Goal: Information Seeking & Learning: Learn about a topic

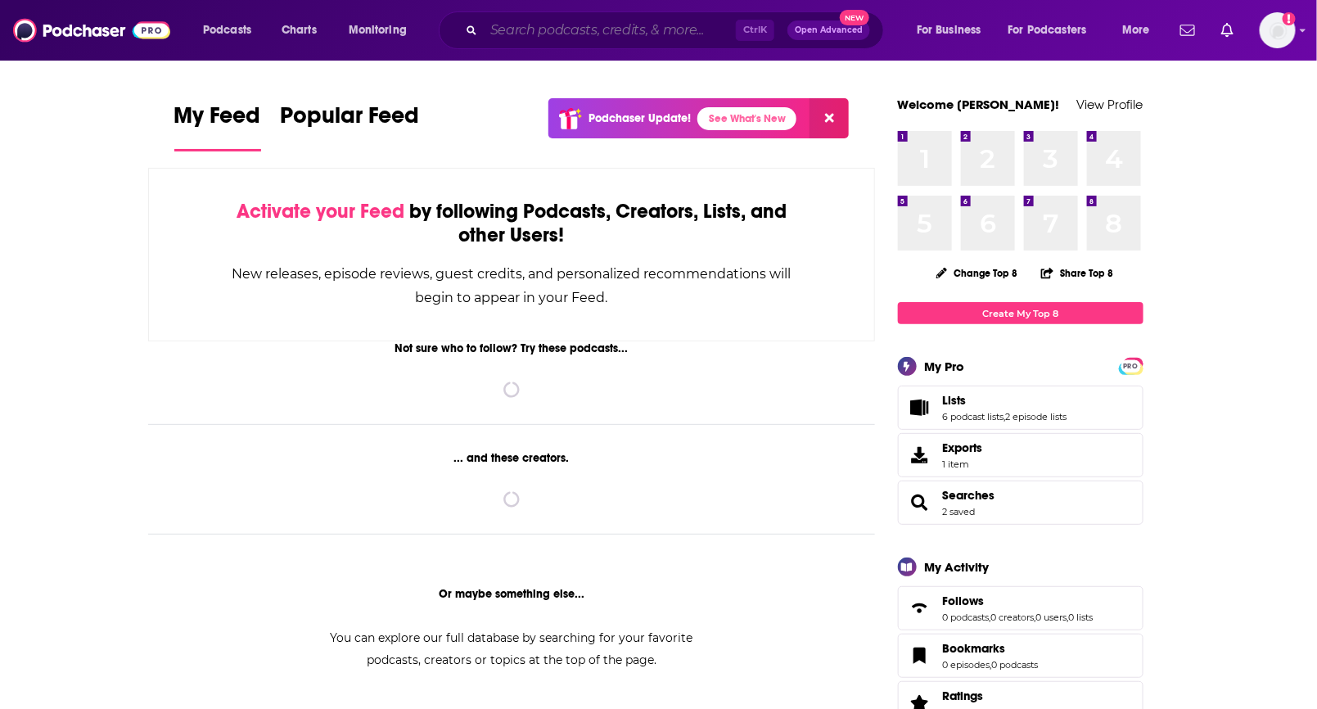
click at [572, 24] on input "Search podcasts, credits, & more..." at bounding box center [610, 30] width 252 height 26
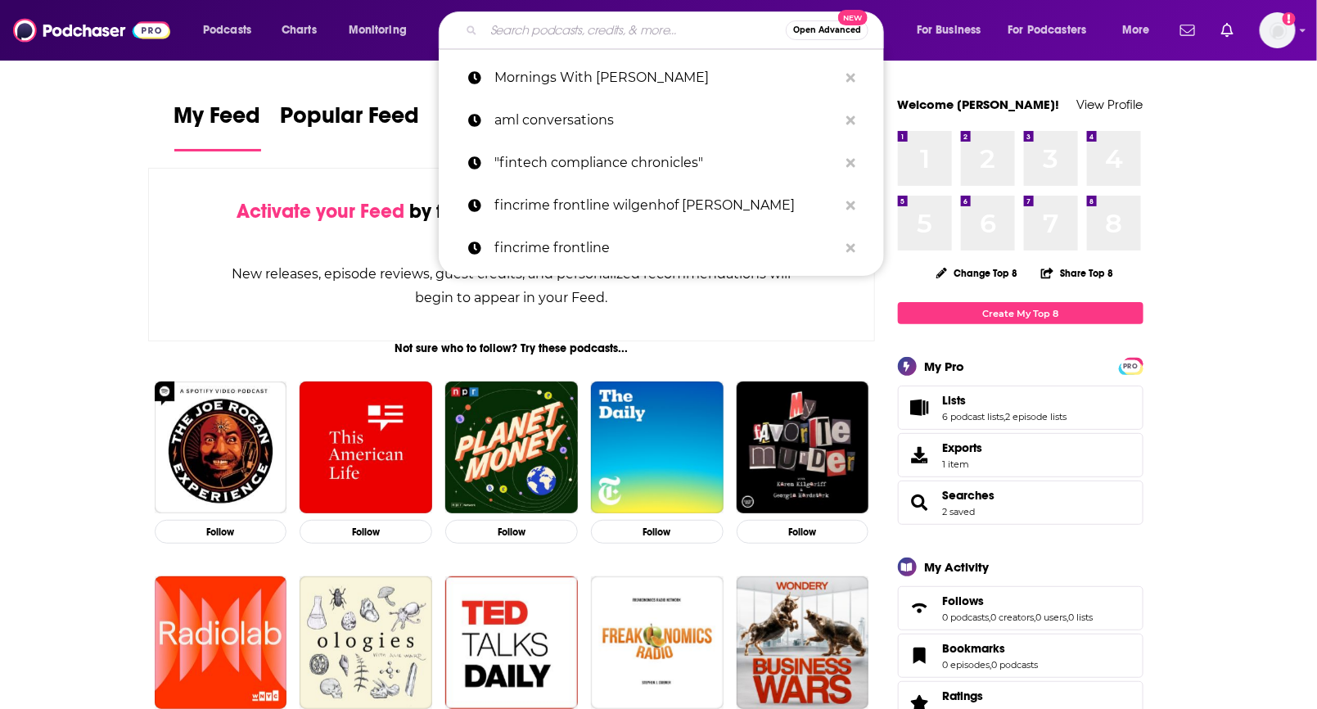
paste input "Home Service Expert"
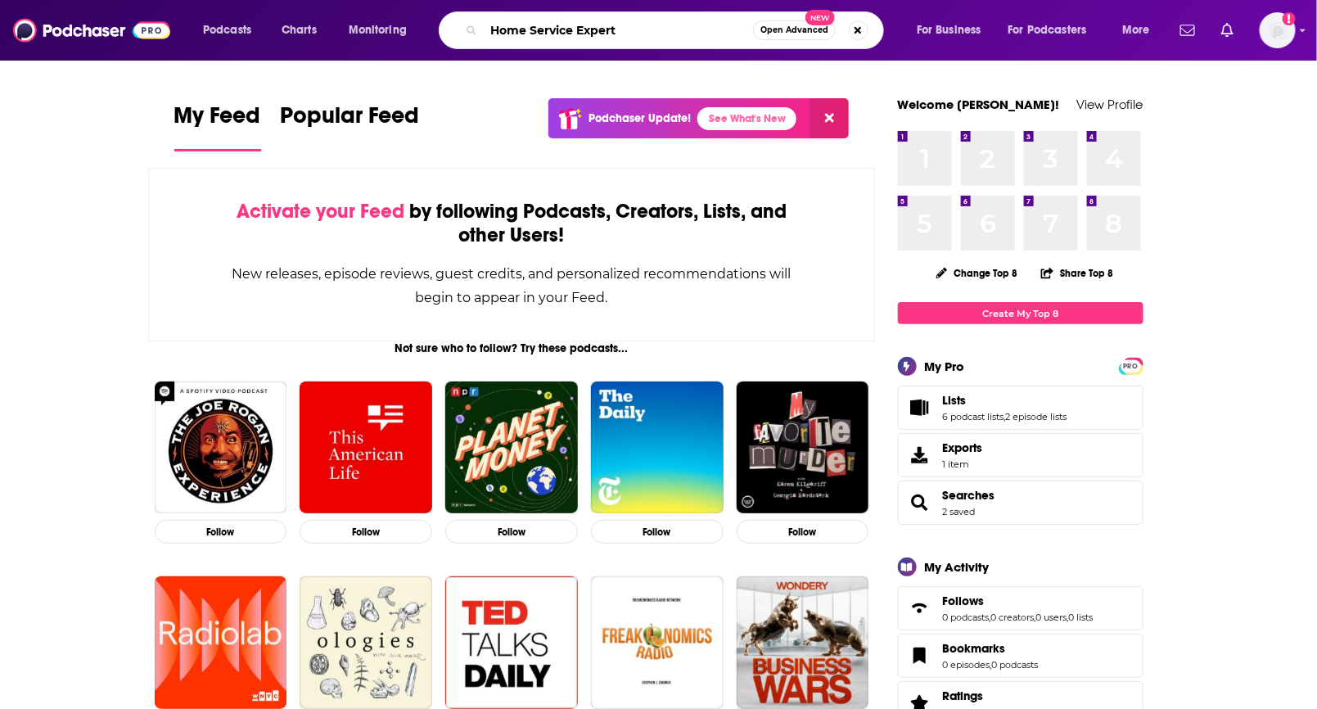
type input "Home Service Expert"
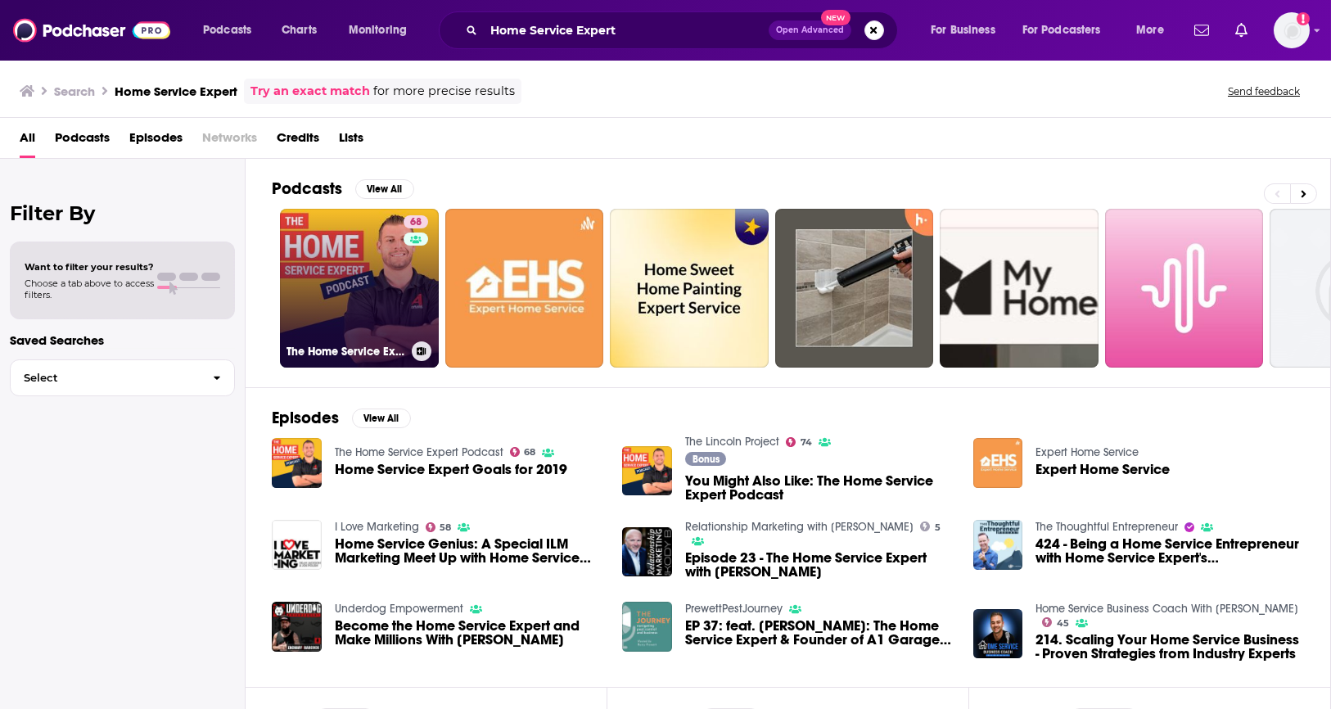
click at [364, 304] on link "68 The Home Service Expert Podcast" at bounding box center [359, 288] width 159 height 159
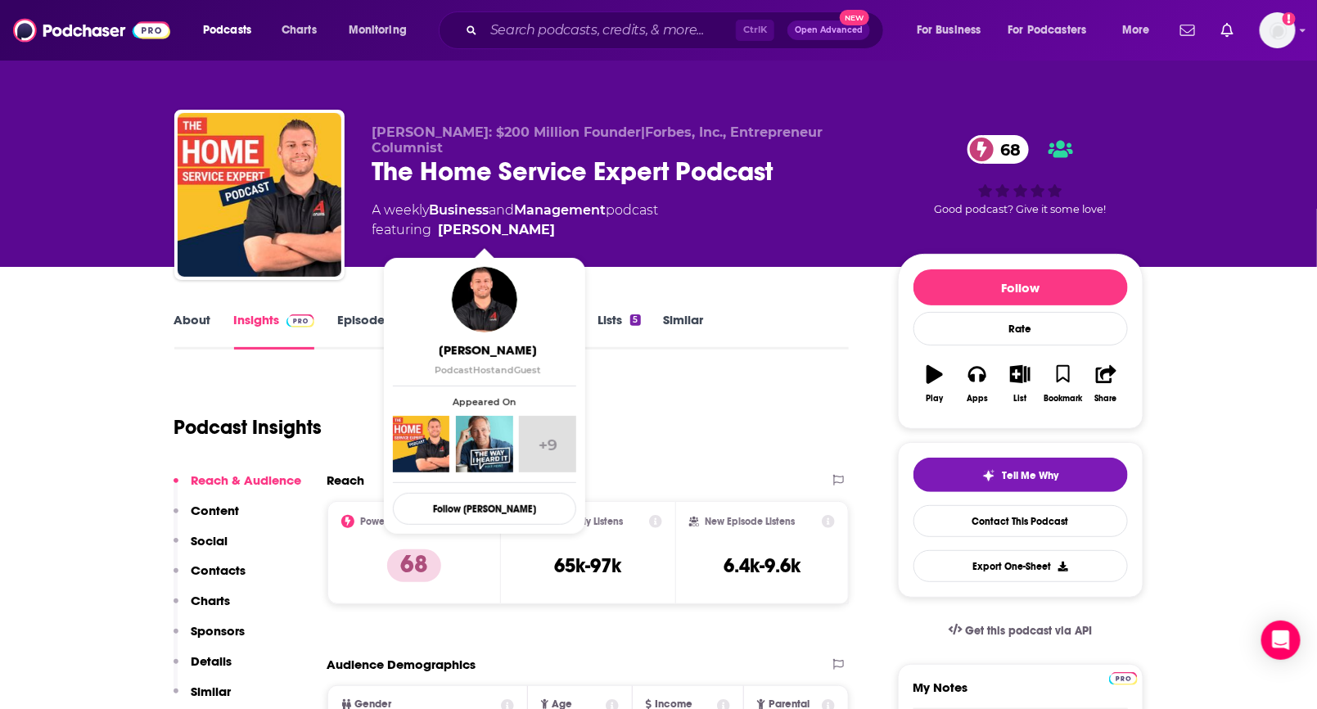
drag, startPoint x: 542, startPoint y: 236, endPoint x: 527, endPoint y: 226, distance: 17.7
click at [527, 226] on span "featuring [PERSON_NAME]" at bounding box center [516, 230] width 287 height 20
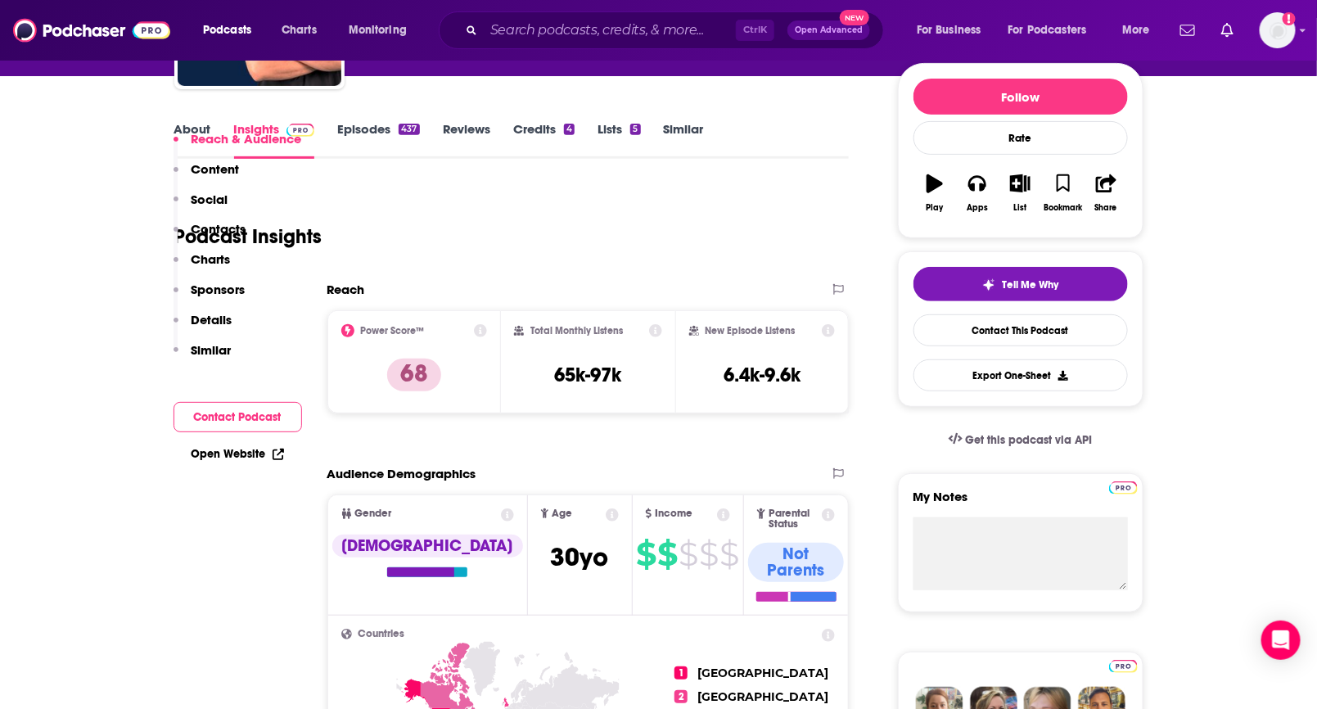
scroll to position [364, 0]
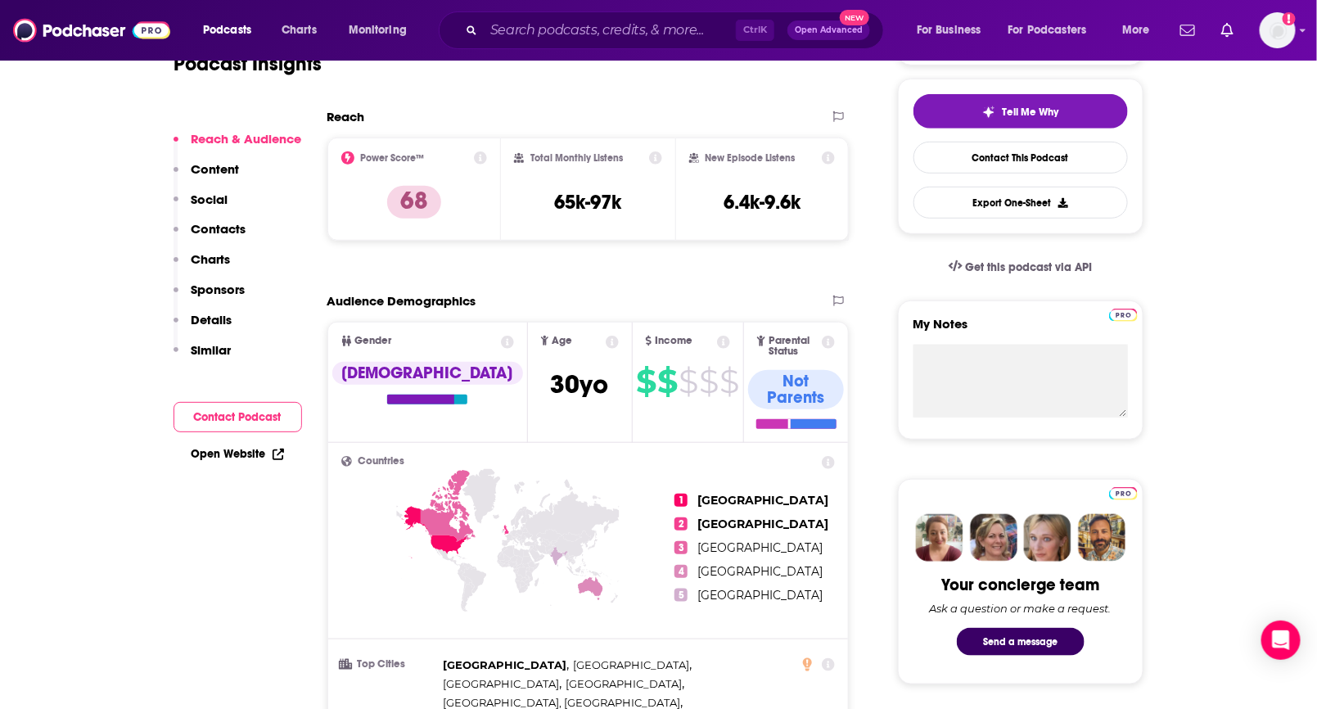
click at [213, 252] on p "Charts" at bounding box center [211, 259] width 39 height 16
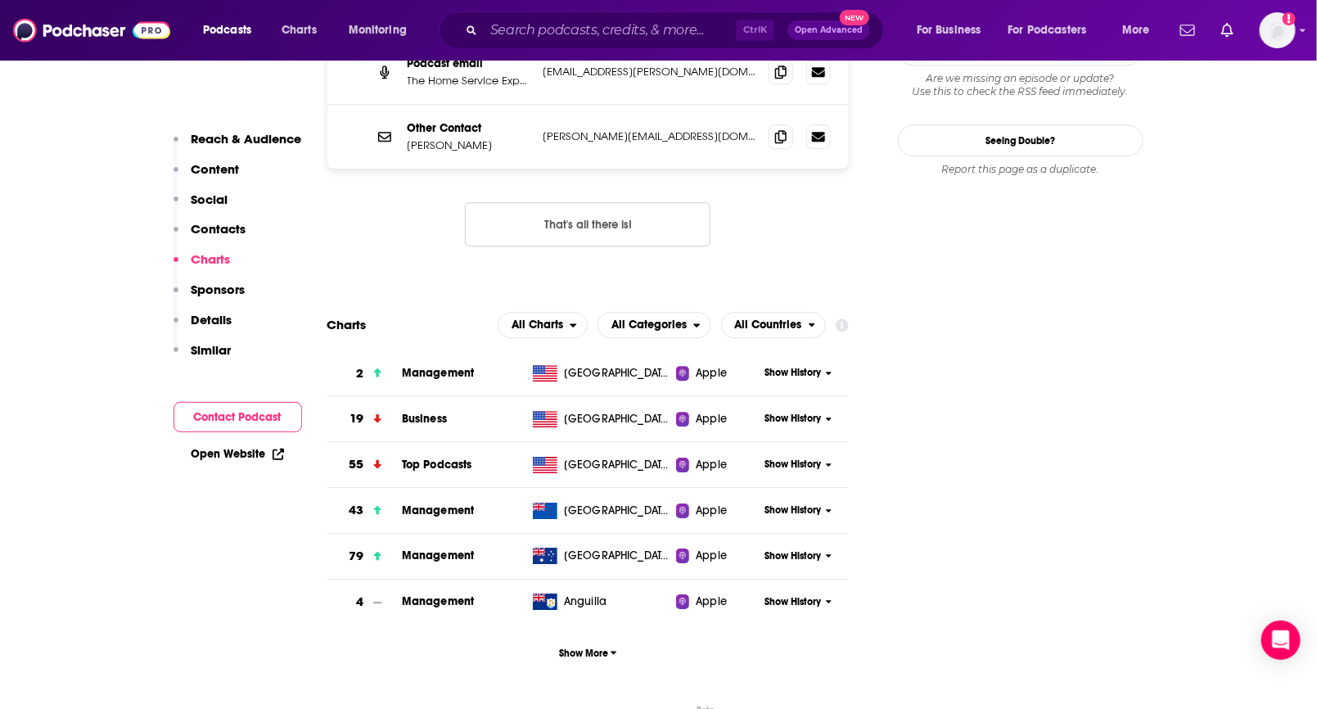
scroll to position [1784, 0]
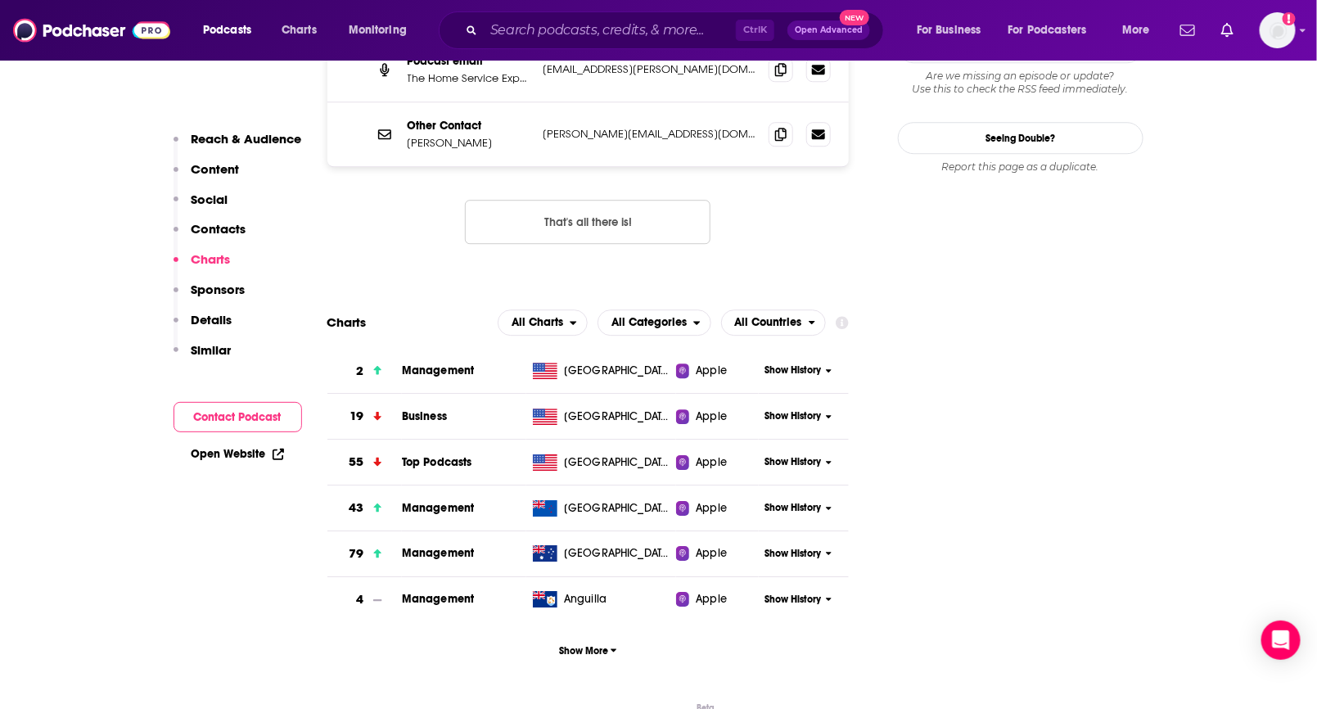
click at [421, 364] on span "Management" at bounding box center [438, 371] width 73 height 14
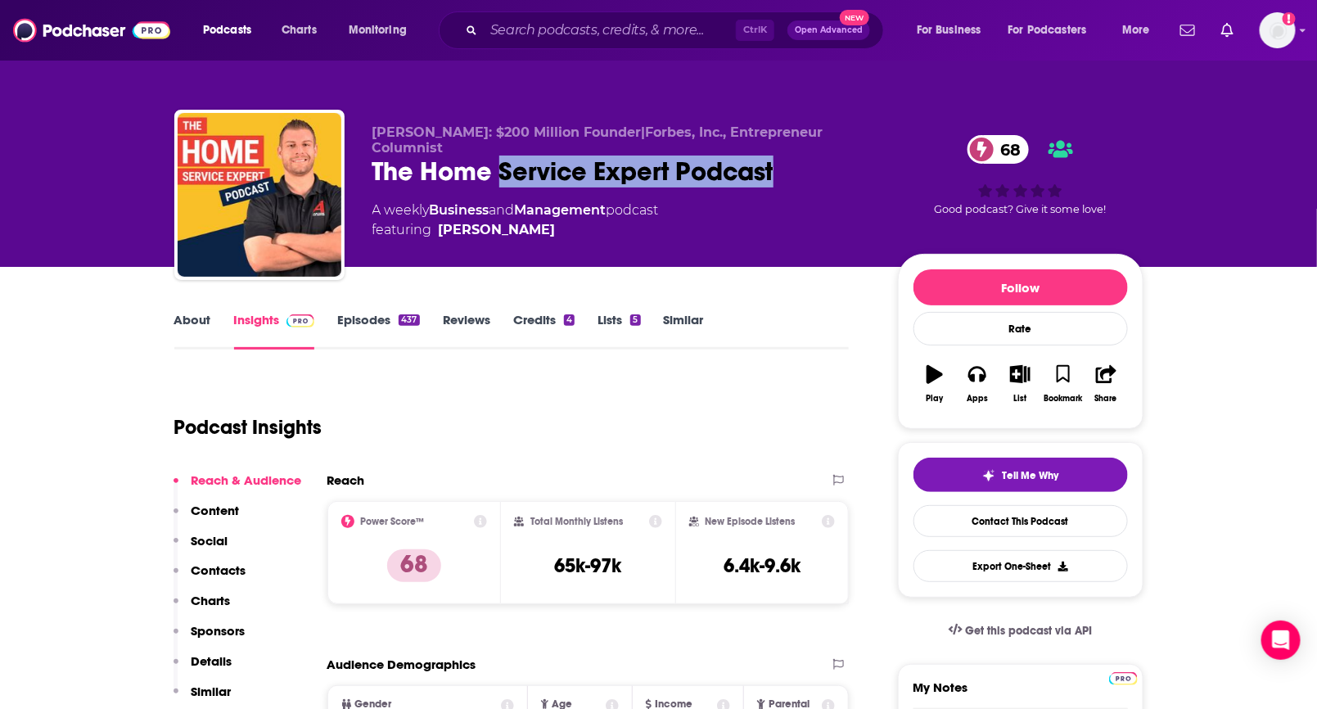
drag, startPoint x: 810, startPoint y: 174, endPoint x: 823, endPoint y: 19, distance: 156.1
click at [508, 165] on div "The Home Service Expert Podcast 68" at bounding box center [622, 172] width 499 height 32
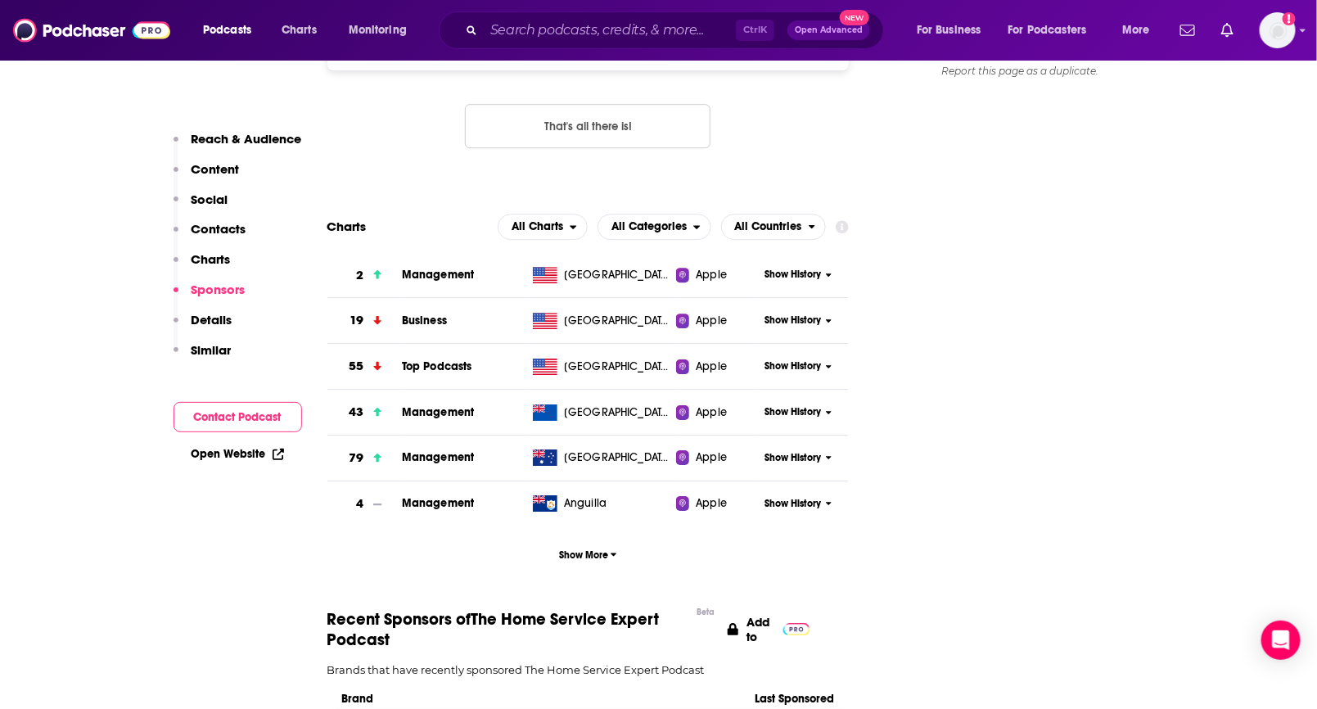
scroll to position [1881, 0]
click at [581, 539] on button "Show More" at bounding box center [588, 554] width 522 height 30
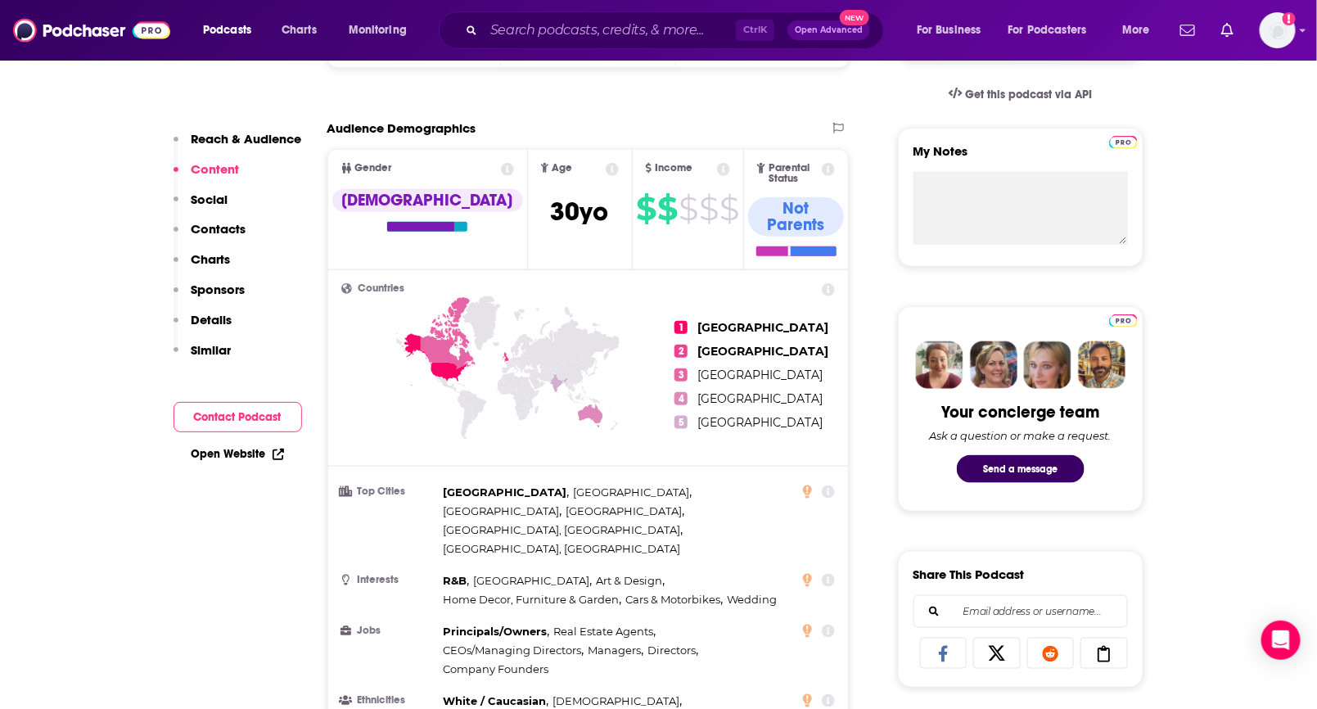
scroll to position [0, 0]
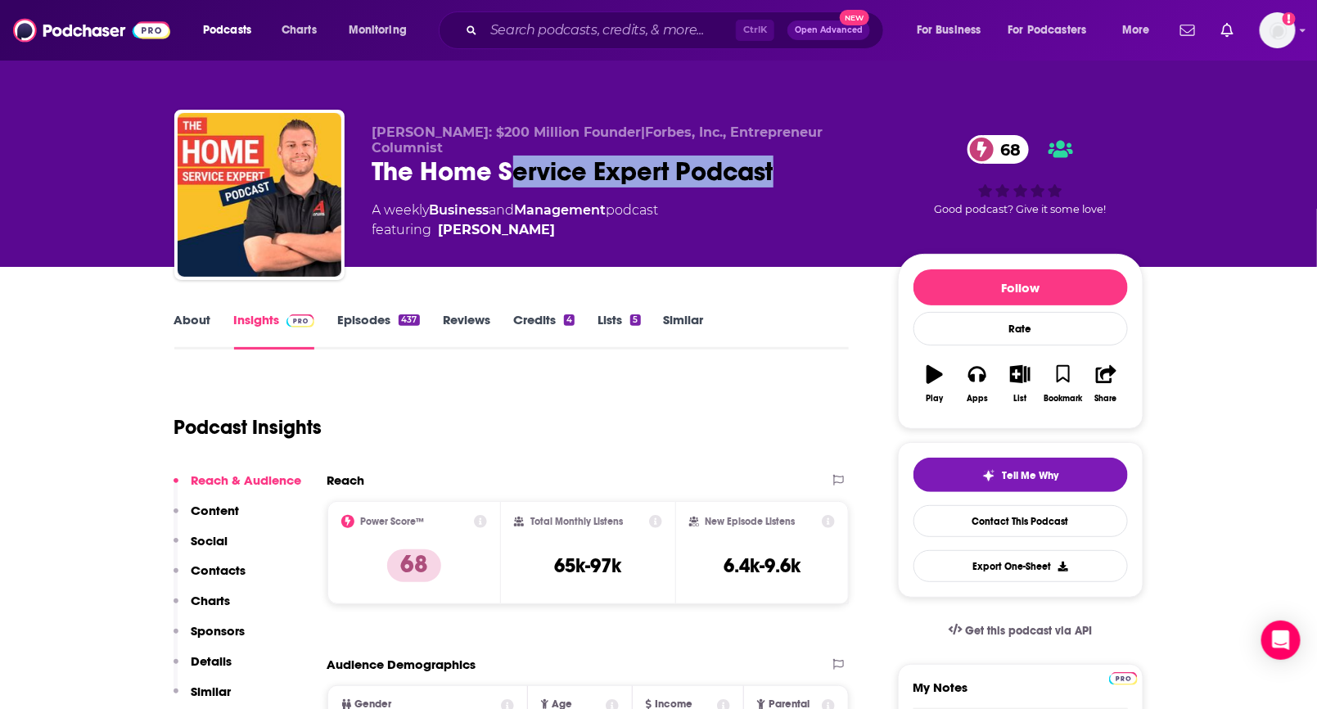
click at [186, 323] on link "About" at bounding box center [192, 331] width 37 height 38
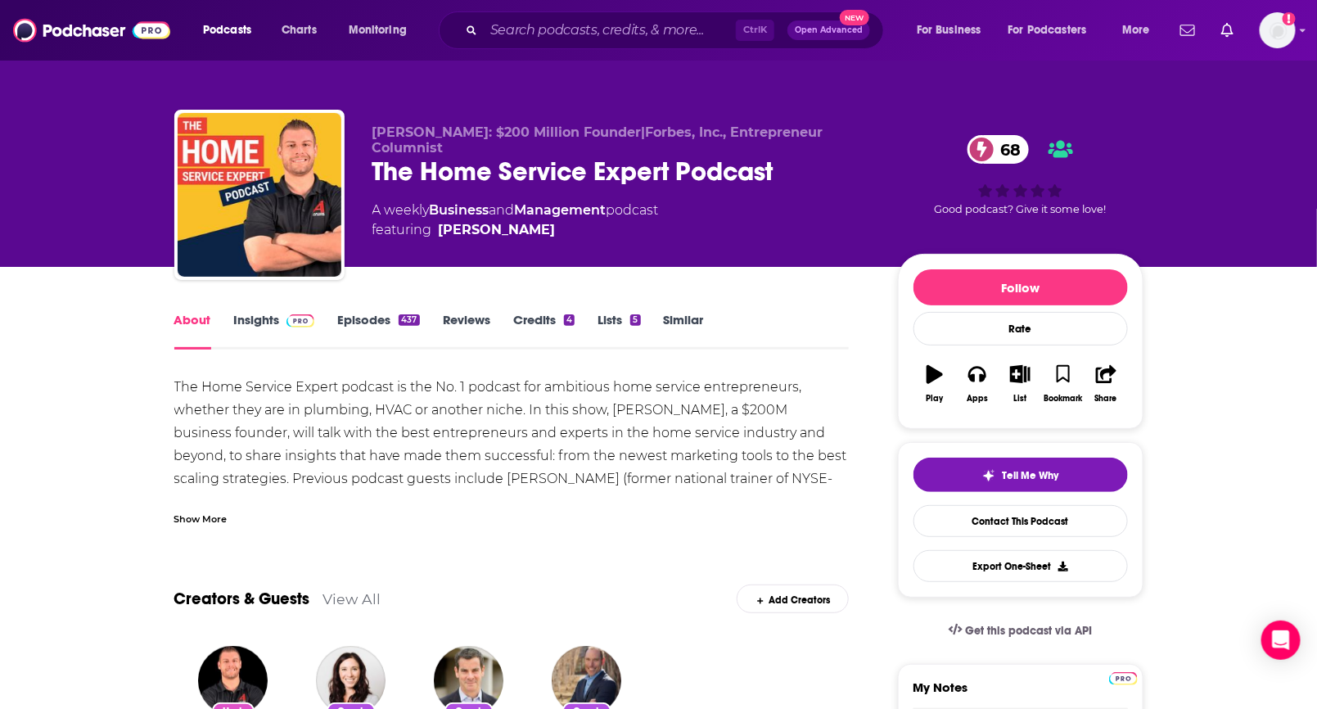
click at [213, 517] on div "Show More" at bounding box center [200, 518] width 53 height 16
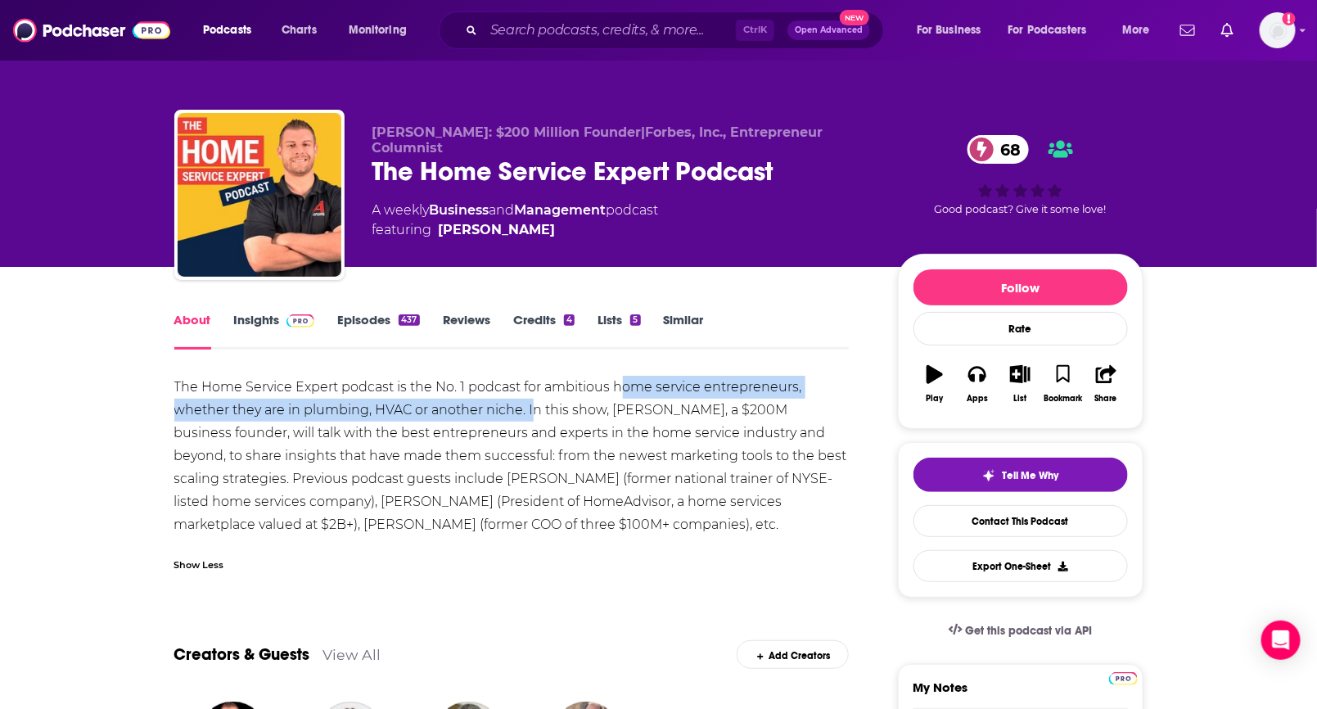
drag, startPoint x: 619, startPoint y: 386, endPoint x: 532, endPoint y: 419, distance: 92.8
click at [532, 419] on div "The Home Service Expert podcast is the No. 1 podcast for ambitious home service…" at bounding box center [511, 456] width 675 height 160
copy div "ome service entrepreneurs, whether they are in plumbing, HVAC or another niche.…"
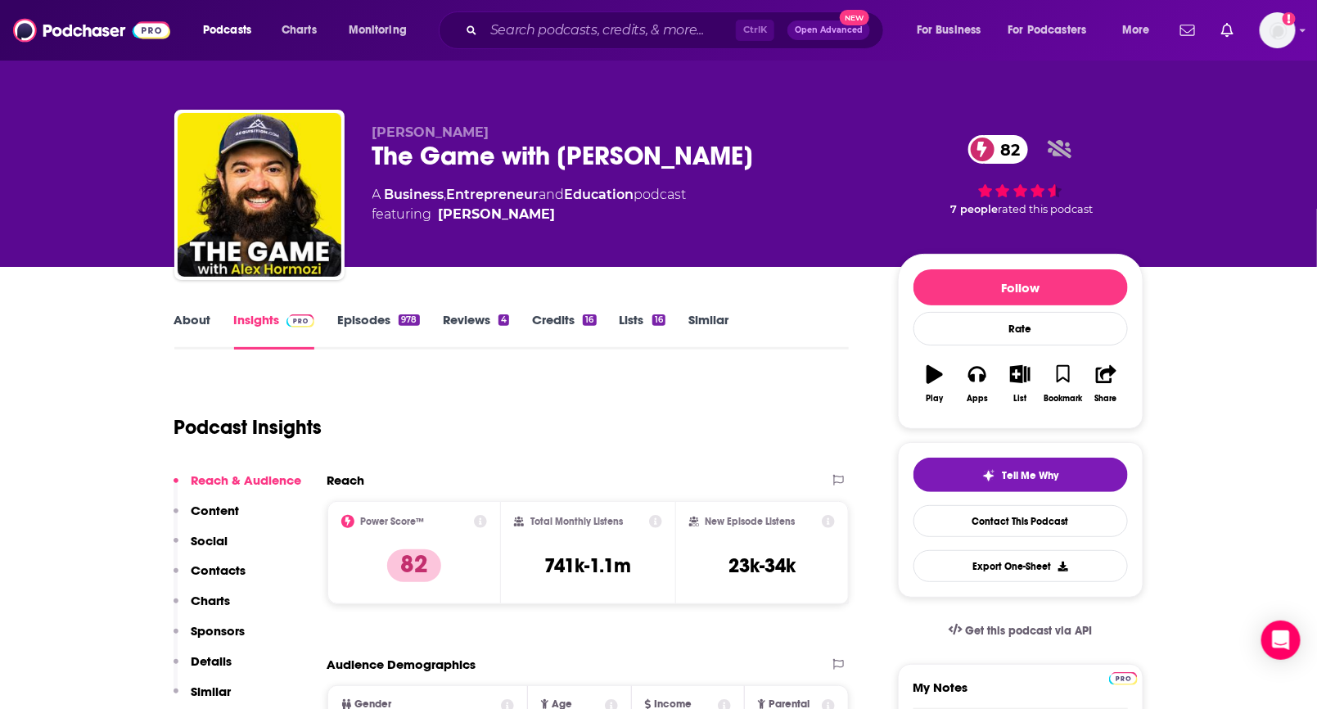
click at [201, 323] on link "About" at bounding box center [192, 331] width 37 height 38
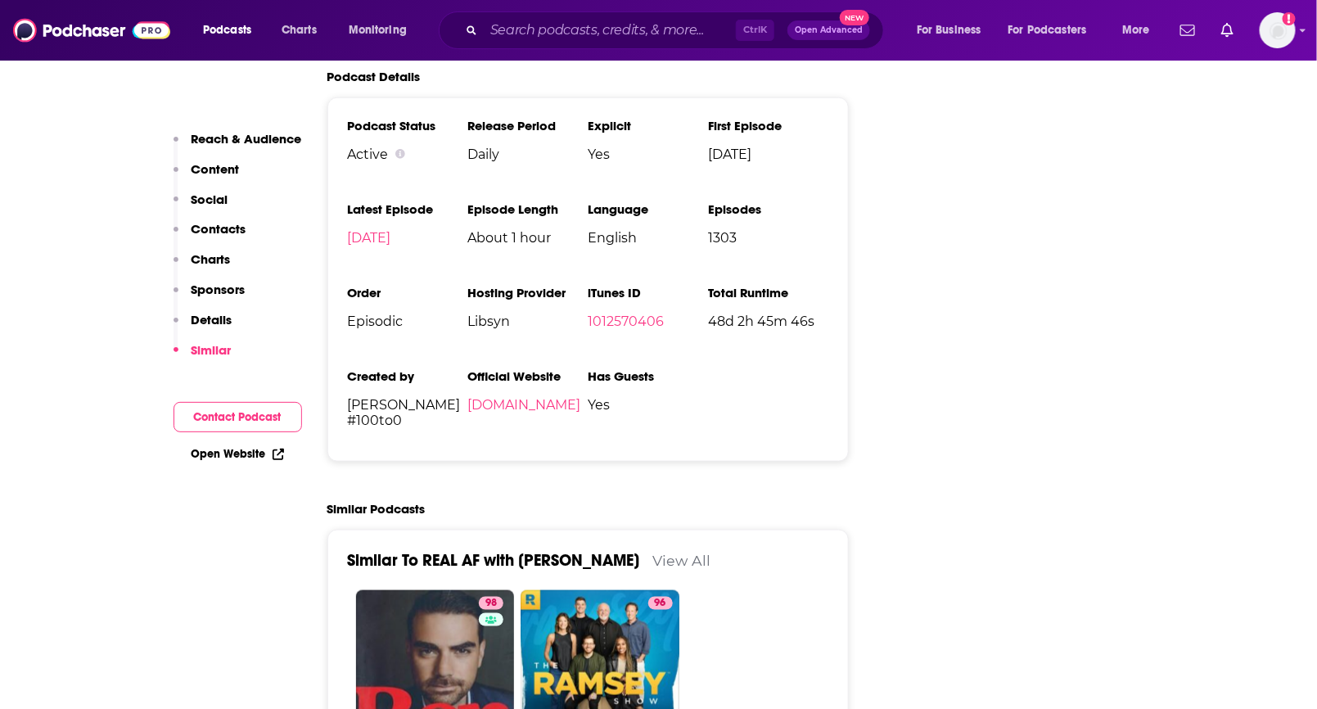
scroll to position [3366, 0]
